Goal: Information Seeking & Learning: Learn about a topic

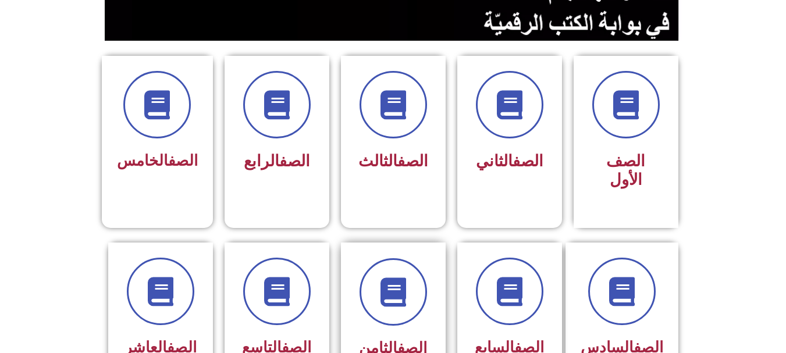
scroll to position [291, 0]
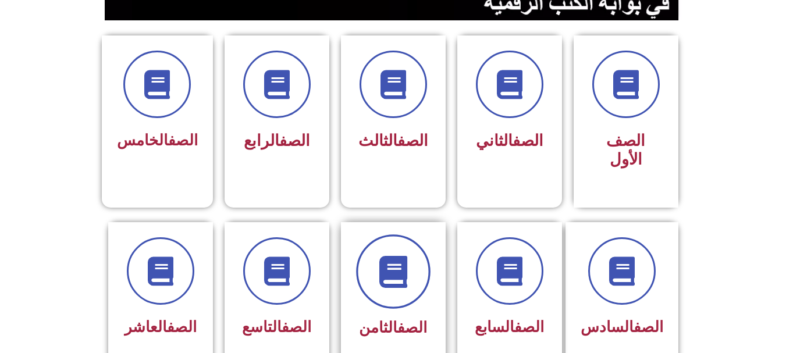
click at [421, 268] on span at bounding box center [393, 272] width 74 height 74
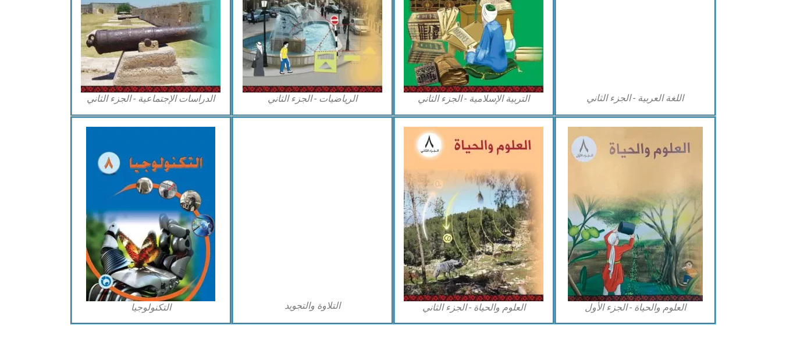
scroll to position [683, 0]
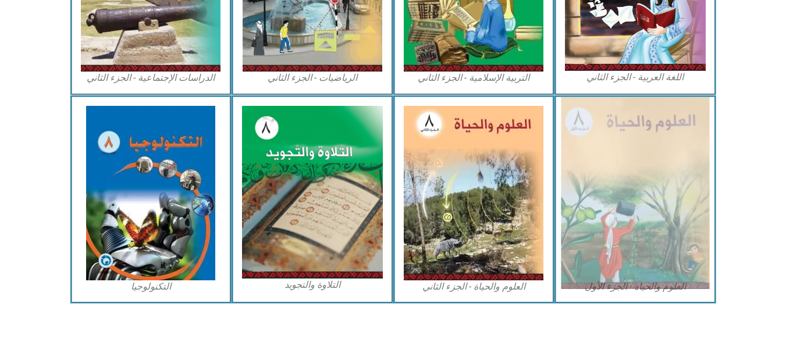
click at [630, 184] on img at bounding box center [635, 193] width 148 height 192
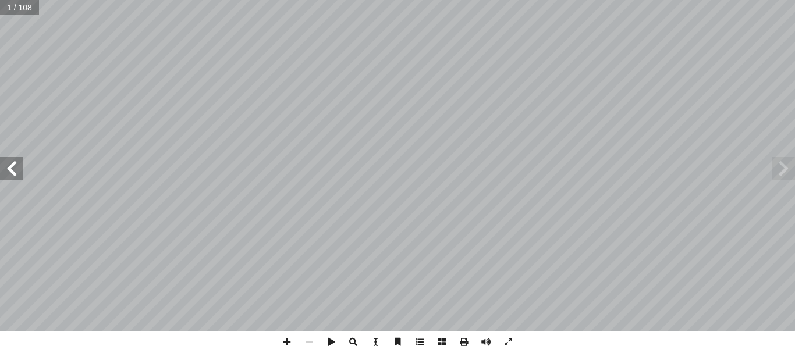
click at [14, 164] on span at bounding box center [11, 168] width 23 height 23
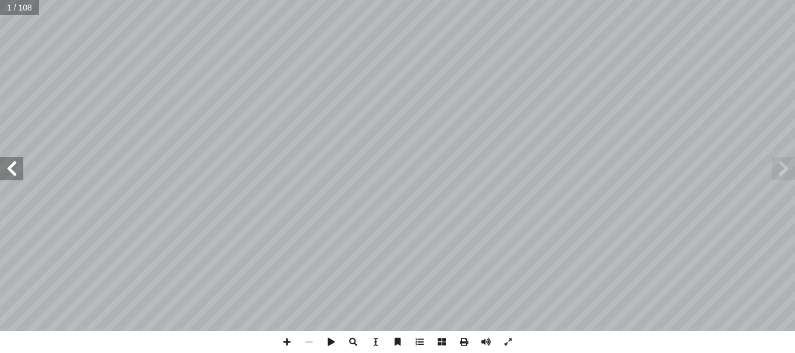
click at [14, 164] on span at bounding box center [11, 168] width 23 height 23
click at [17, 165] on span at bounding box center [11, 168] width 23 height 23
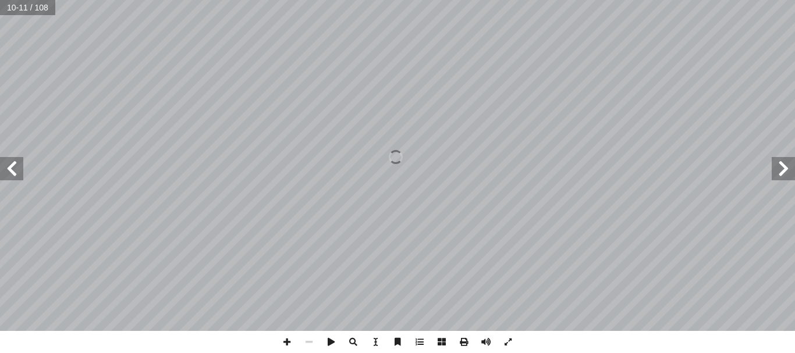
click at [17, 165] on span at bounding box center [11, 168] width 23 height 23
click at [773, 174] on span at bounding box center [783, 168] width 23 height 23
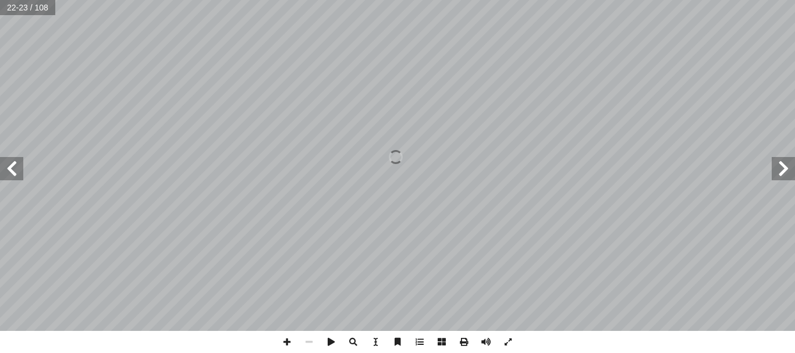
click at [773, 174] on span at bounding box center [783, 168] width 23 height 23
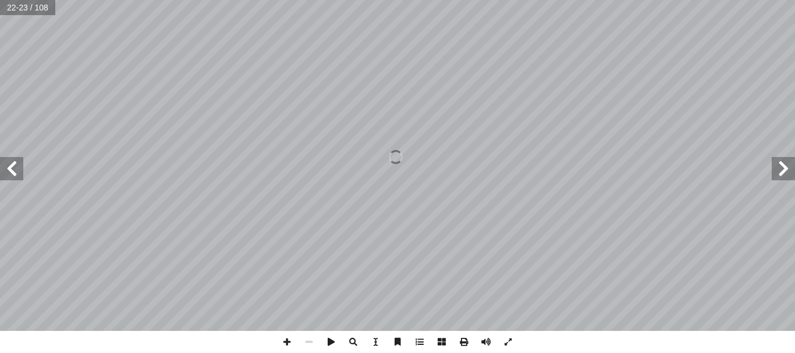
click at [773, 174] on span at bounding box center [783, 168] width 23 height 23
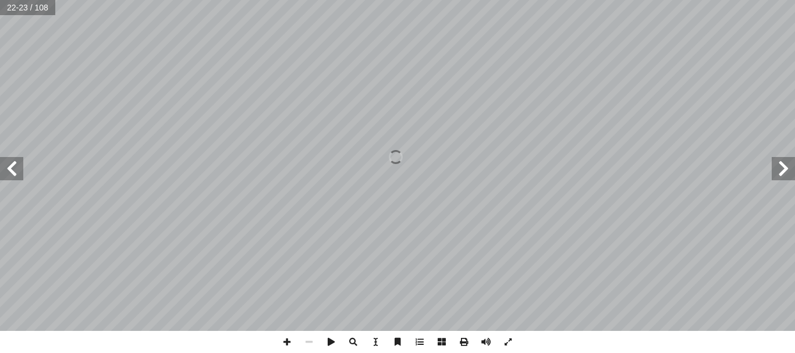
click at [773, 174] on span at bounding box center [783, 168] width 23 height 23
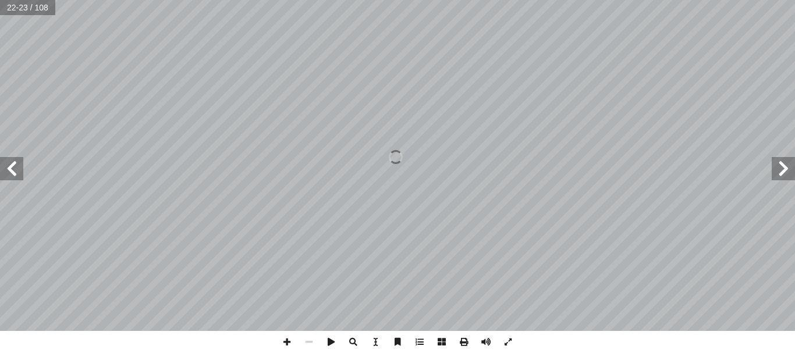
click at [773, 174] on span at bounding box center [783, 168] width 23 height 23
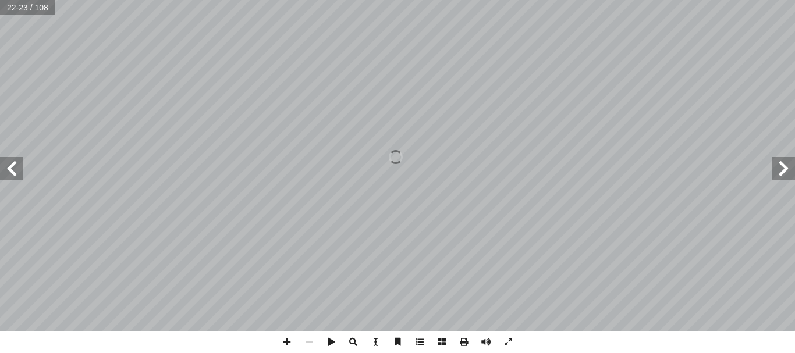
click at [773, 174] on span at bounding box center [783, 168] width 23 height 23
click at [17, 176] on span at bounding box center [11, 168] width 23 height 23
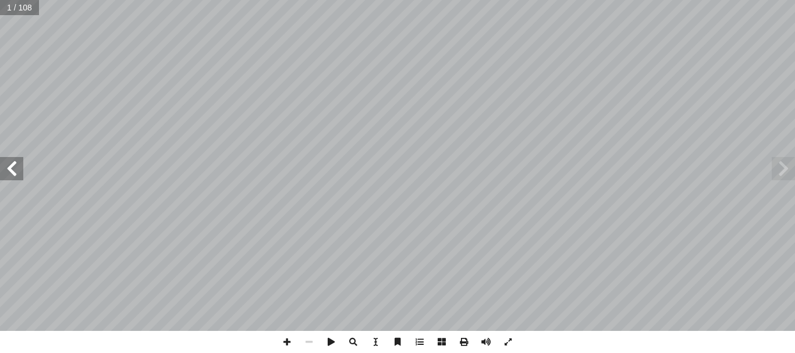
click at [17, 176] on span at bounding box center [11, 168] width 23 height 23
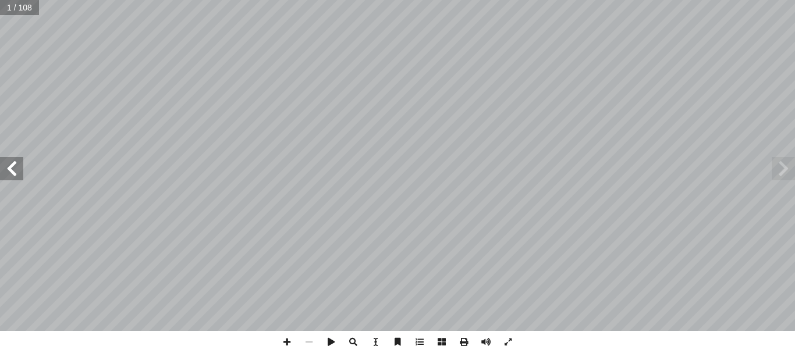
click at [17, 176] on span at bounding box center [11, 168] width 23 height 23
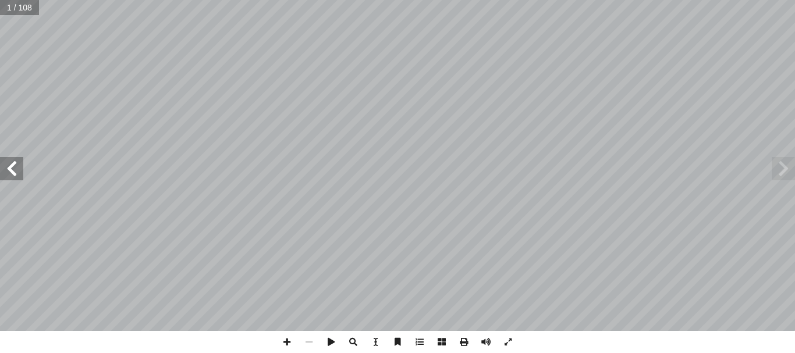
click at [17, 176] on span at bounding box center [11, 168] width 23 height 23
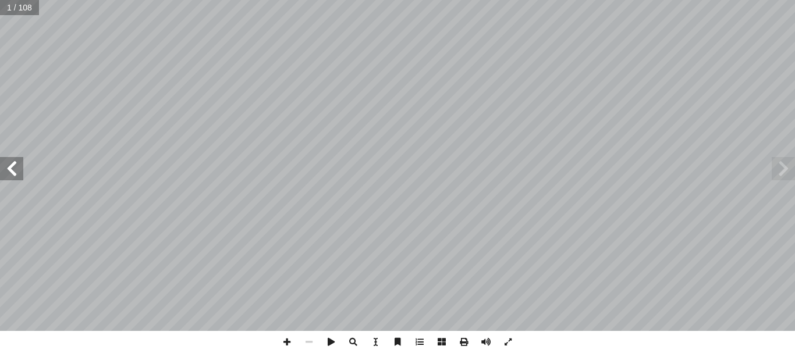
click at [17, 176] on span at bounding box center [11, 168] width 23 height 23
click at [781, 175] on span at bounding box center [783, 168] width 23 height 23
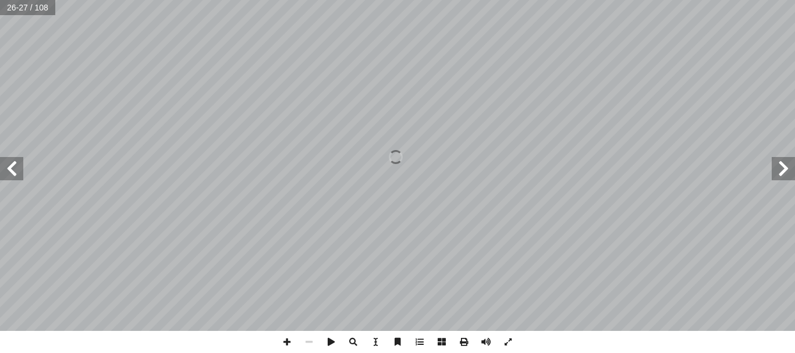
click at [781, 175] on span at bounding box center [783, 168] width 23 height 23
click at [22, 171] on span at bounding box center [11, 168] width 23 height 23
click at [782, 175] on span at bounding box center [783, 168] width 23 height 23
click at [3, 176] on span at bounding box center [11, 168] width 23 height 23
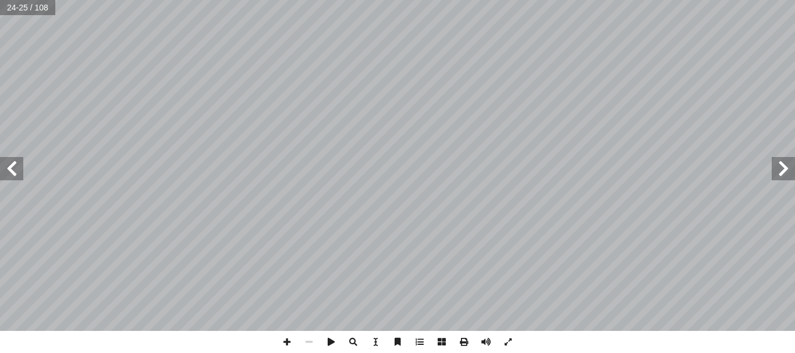
click at [14, 174] on span at bounding box center [11, 168] width 23 height 23
click at [17, 172] on span at bounding box center [11, 168] width 23 height 23
